Goal: Navigation & Orientation: Find specific page/section

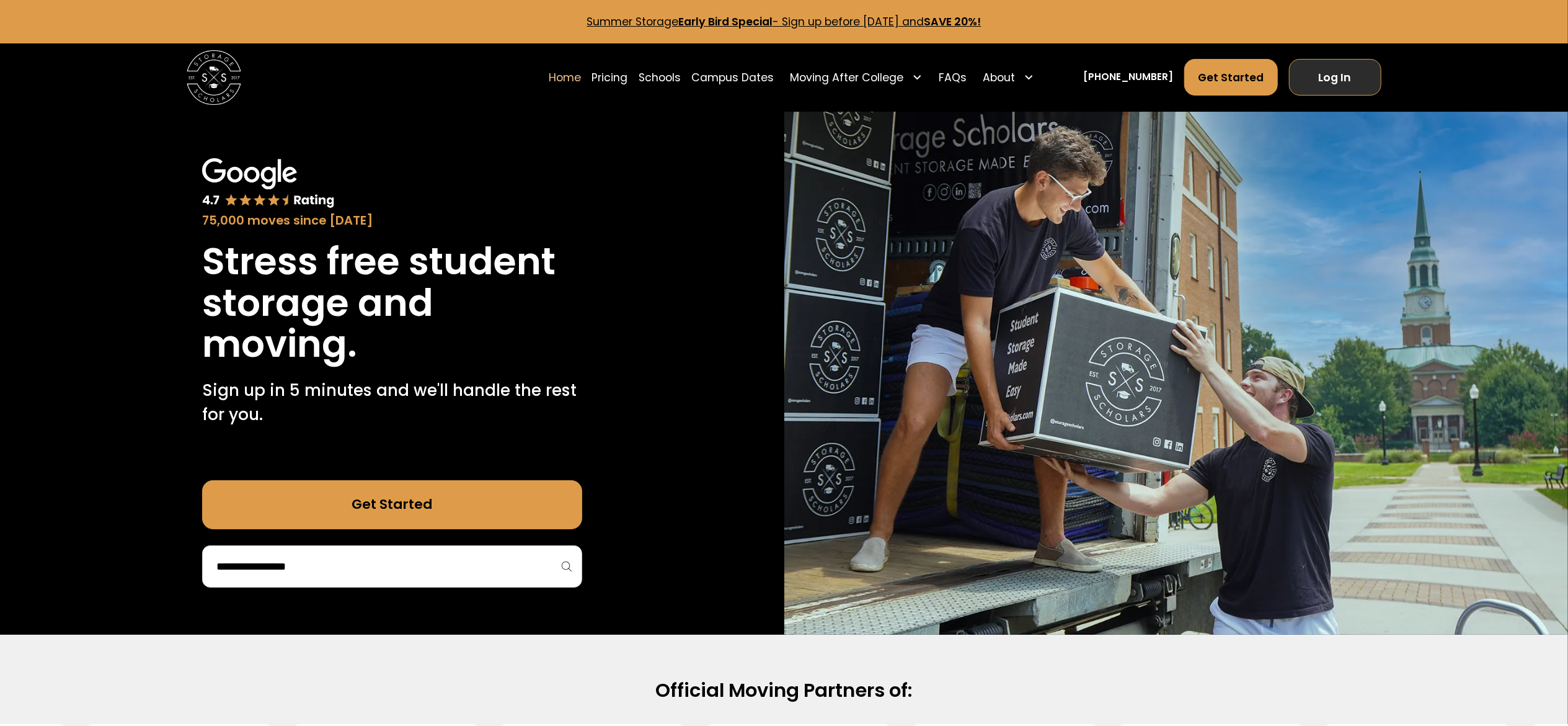
click at [1347, 89] on link "Log In" at bounding box center [1334, 76] width 92 height 37
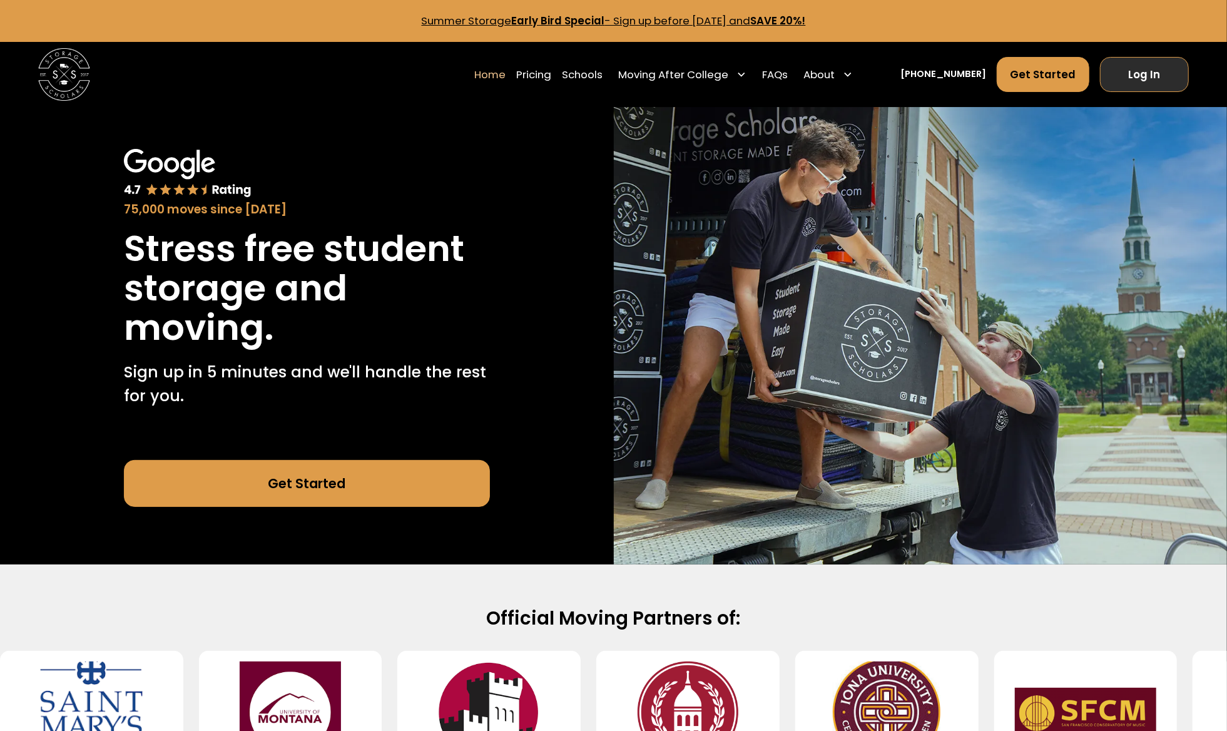
click at [1140, 64] on link "Log In" at bounding box center [1144, 74] width 89 height 35
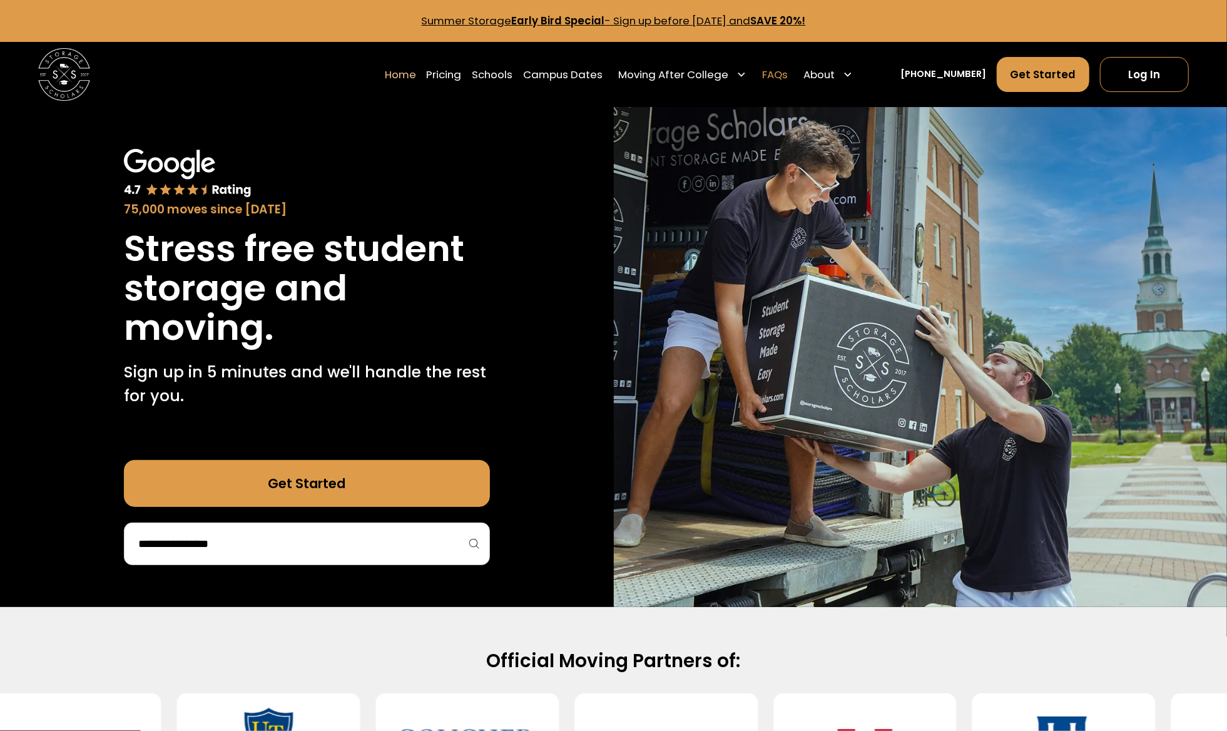
click at [787, 74] on link "FAQs" at bounding box center [775, 74] width 26 height 37
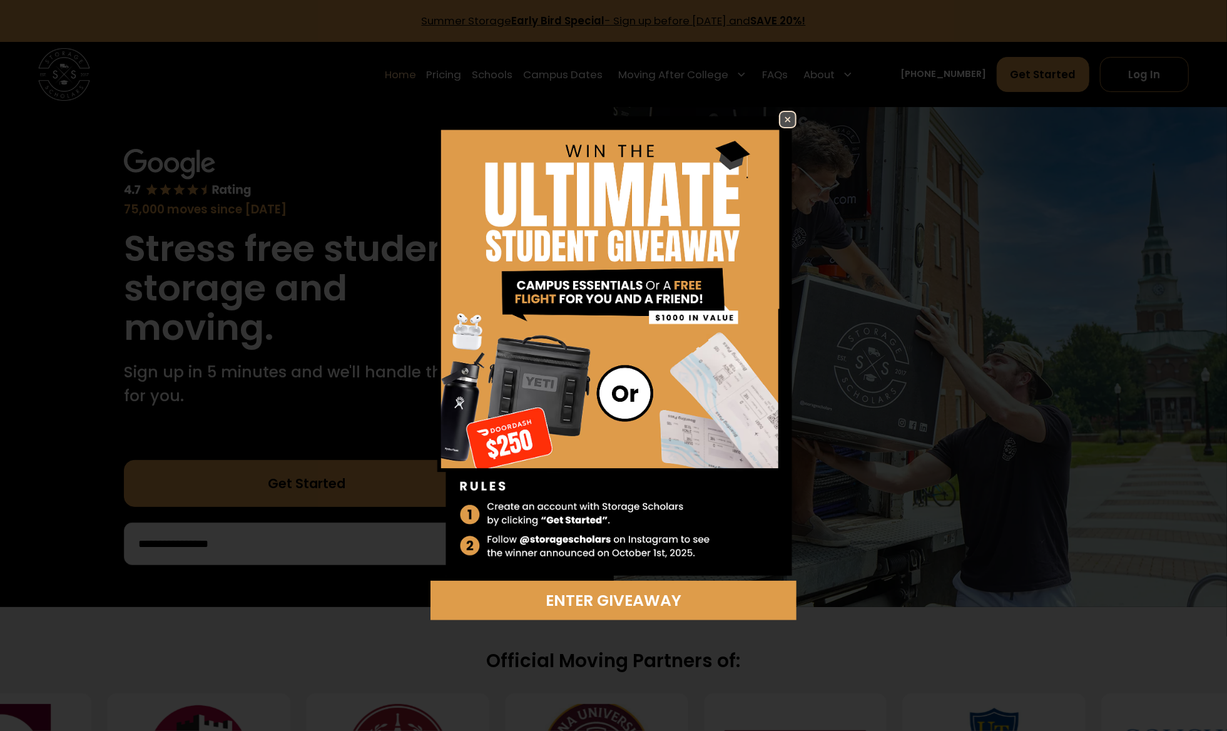
drag, startPoint x: 779, startPoint y: 117, endPoint x: 839, endPoint y: 3, distance: 129.3
click at [779, 114] on link at bounding box center [788, 120] width 18 height 18
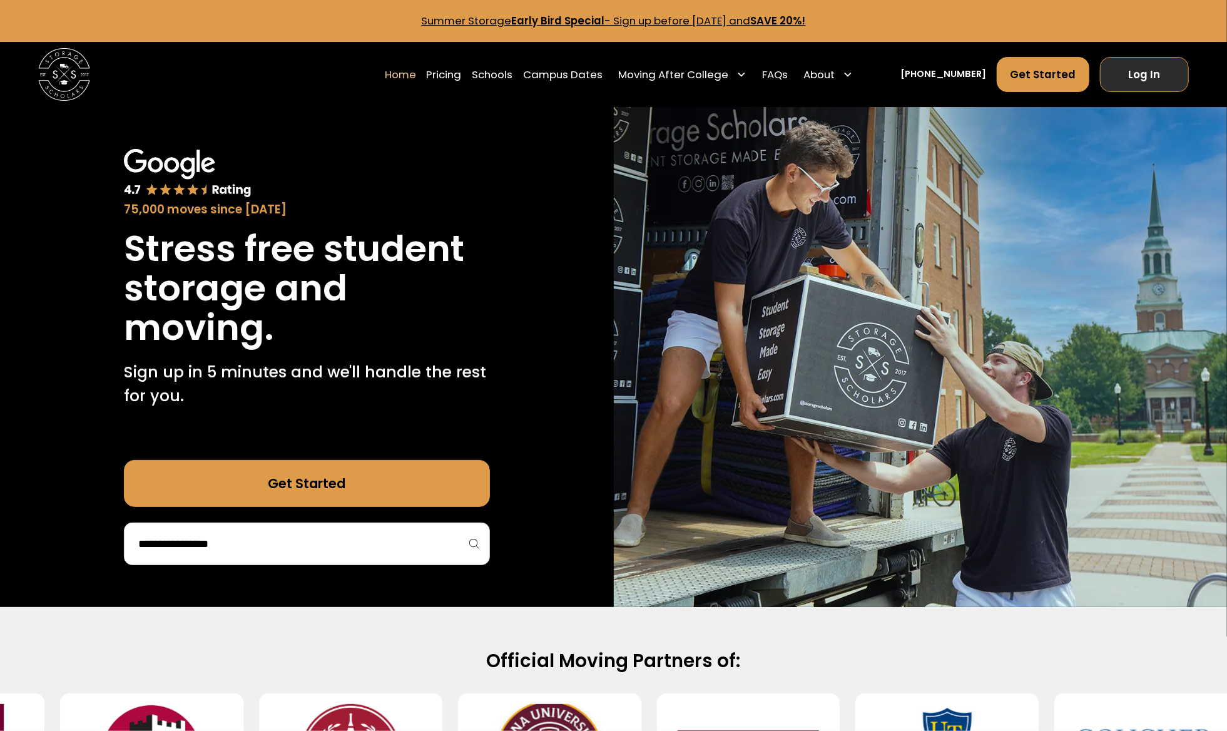
drag, startPoint x: 1145, startPoint y: 75, endPoint x: 1124, endPoint y: 58, distance: 27.1
click at [1145, 75] on link "Log In" at bounding box center [1144, 74] width 89 height 35
